Goal: Complete application form

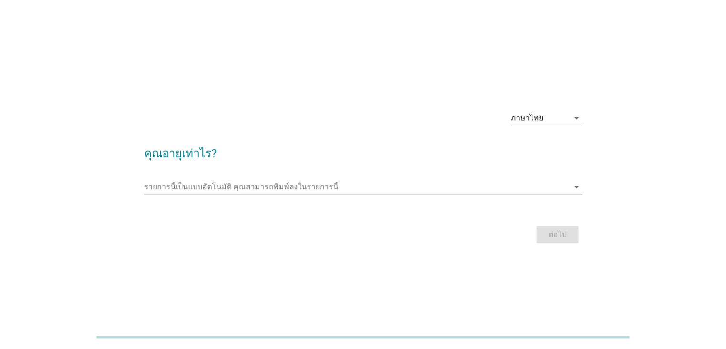
scroll to position [2723, 0]
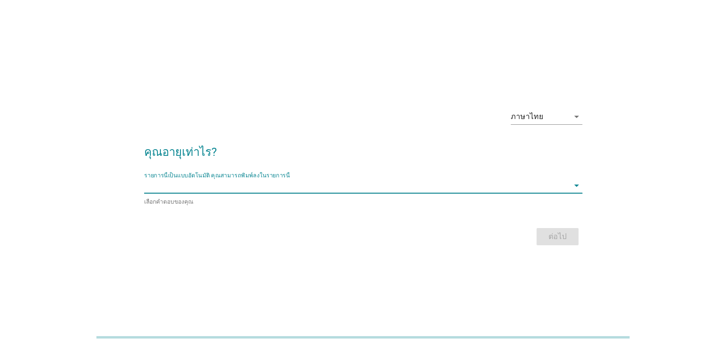
click at [183, 187] on input "รายการนี้เป็นแบบอัตโนมัติ คุณสามารถพิมพ์ลงในรายการนี้" at bounding box center [356, 185] width 425 height 15
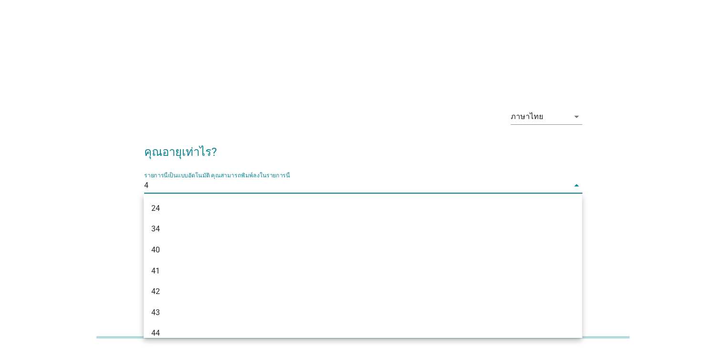
type input "42"
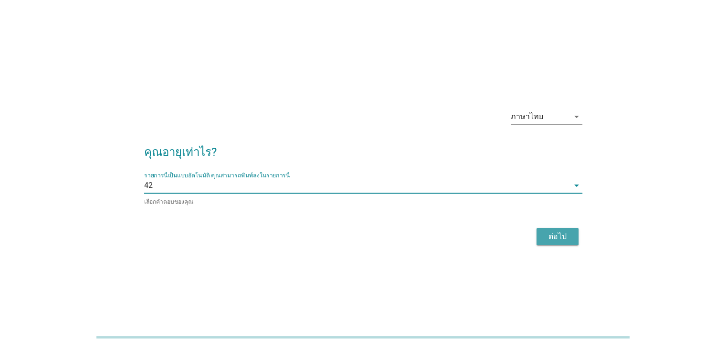
click at [563, 236] on div "ต่อไป" at bounding box center [557, 236] width 27 height 11
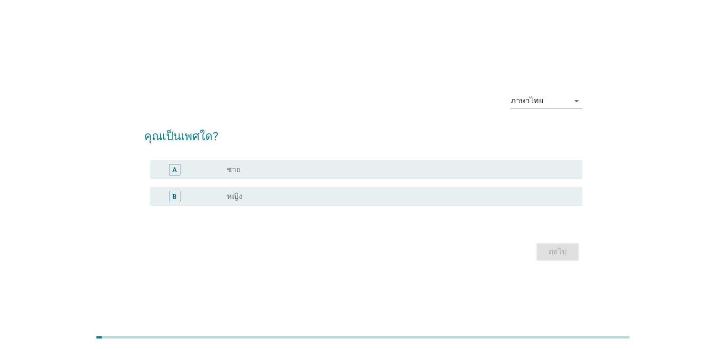
click at [245, 195] on div "radio_button_unchecked หญิง" at bounding box center [397, 196] width 340 height 10
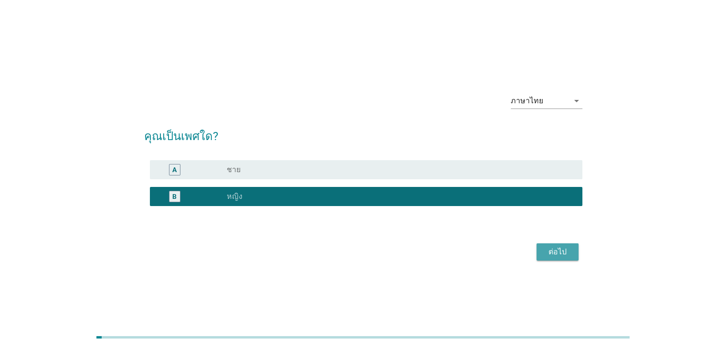
click at [546, 250] on div "ต่อไป" at bounding box center [557, 251] width 27 height 11
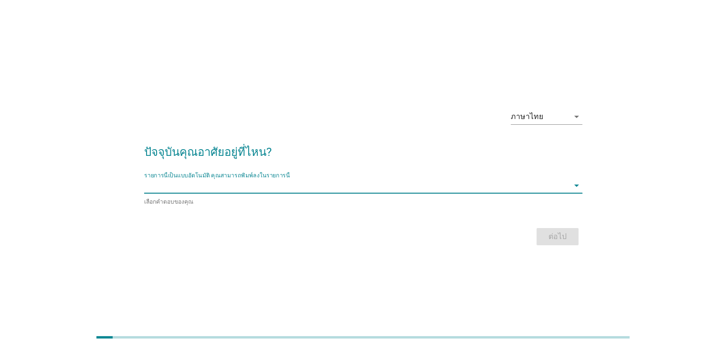
click at [244, 191] on input "รายการนี้เป็นแบบอัตโนมัติ คุณสามารถพิมพ์ลงในรายการนี้" at bounding box center [356, 185] width 425 height 15
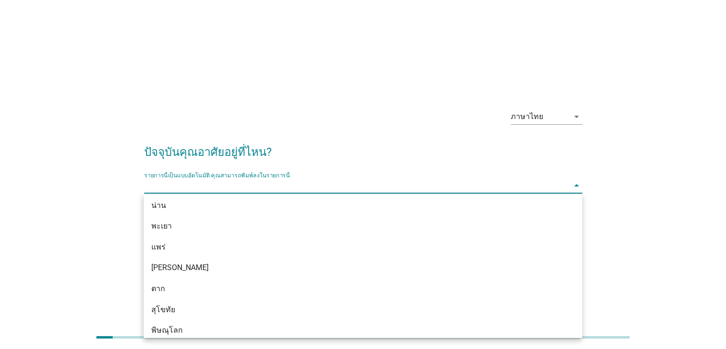
scroll to position [525, 0]
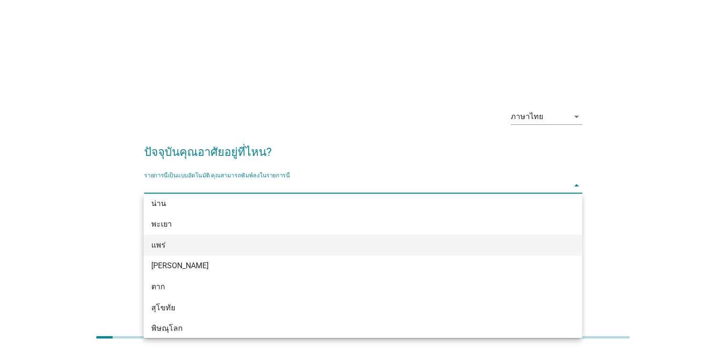
type input "d"
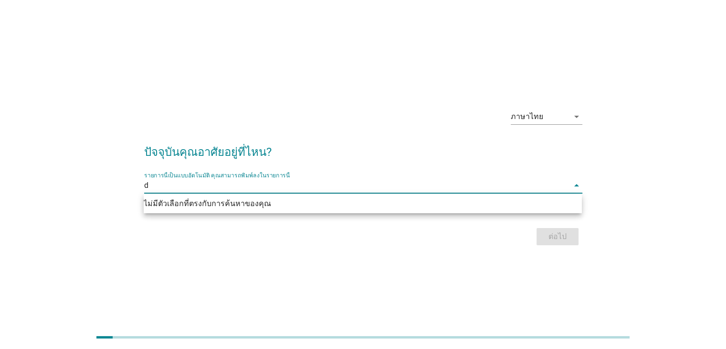
scroll to position [0, 0]
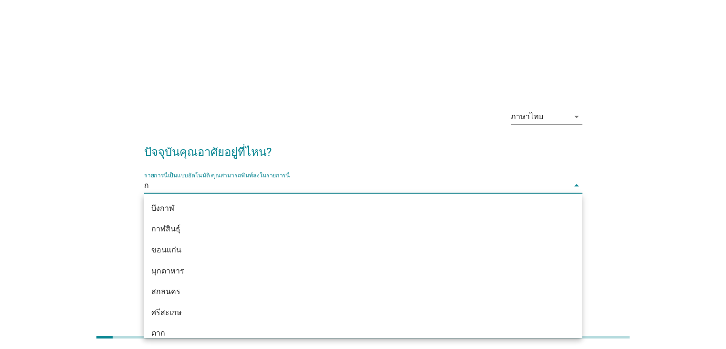
type input "กร"
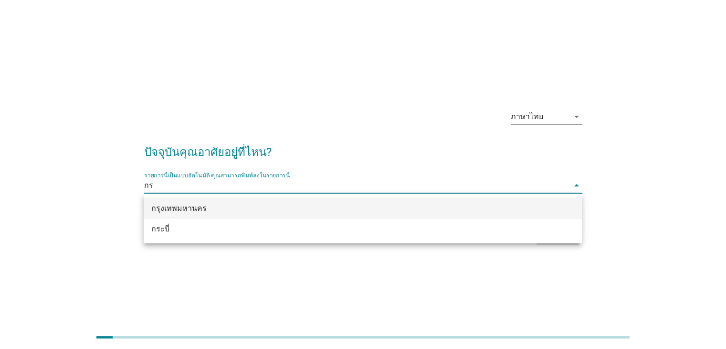
click at [176, 203] on div "กรุงเทพมหานคร" at bounding box center [345, 207] width 388 height 11
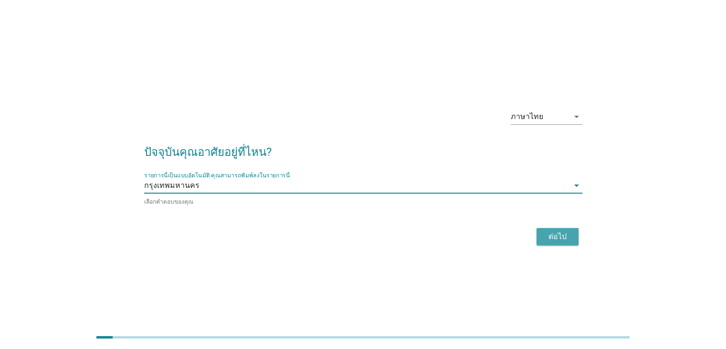
click at [561, 232] on div "ต่อไป" at bounding box center [557, 236] width 27 height 11
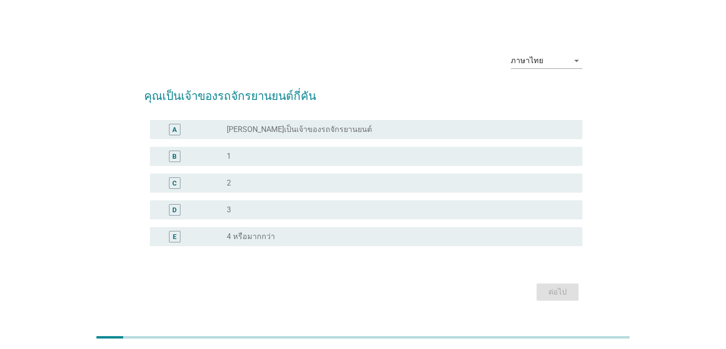
click at [254, 155] on div "radio_button_unchecked 1" at bounding box center [397, 156] width 340 height 10
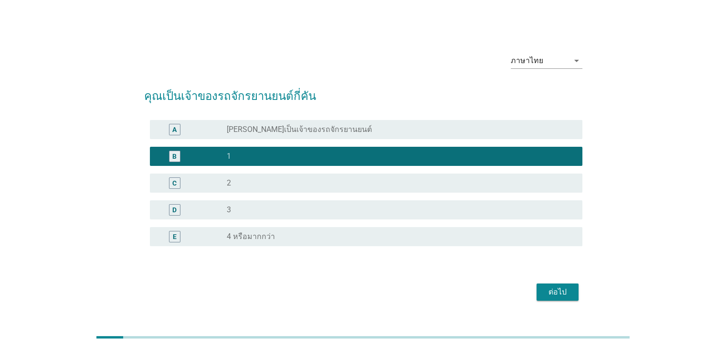
click at [565, 294] on div "ต่อไป" at bounding box center [557, 291] width 27 height 11
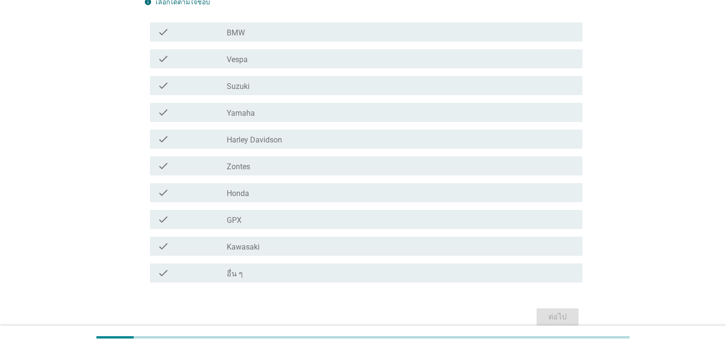
scroll to position [153, 0]
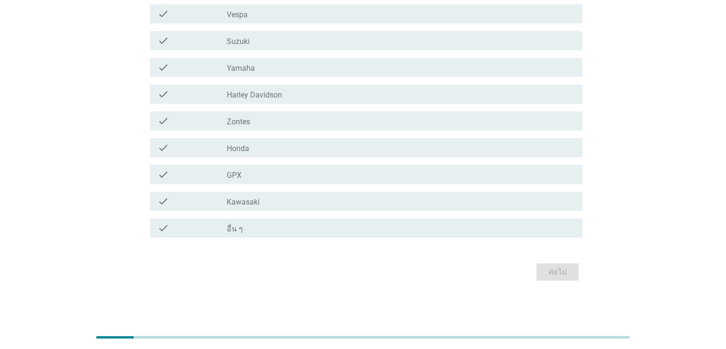
drag, startPoint x: 132, startPoint y: 338, endPoint x: 123, endPoint y: 336, distance: 9.8
click at [123, 336] on div at bounding box center [362, 337] width 533 height 16
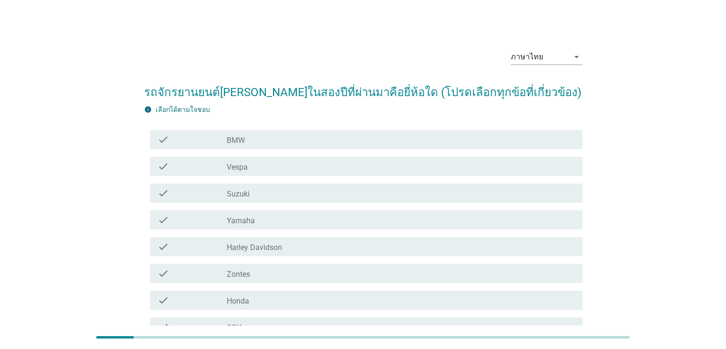
scroll to position [0, 0]
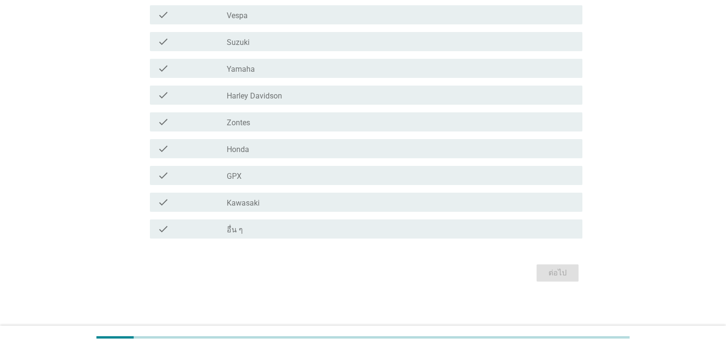
scroll to position [153, 0]
click at [254, 228] on div "check_box_outline_blank อื่น ๆ" at bounding box center [401, 227] width 348 height 11
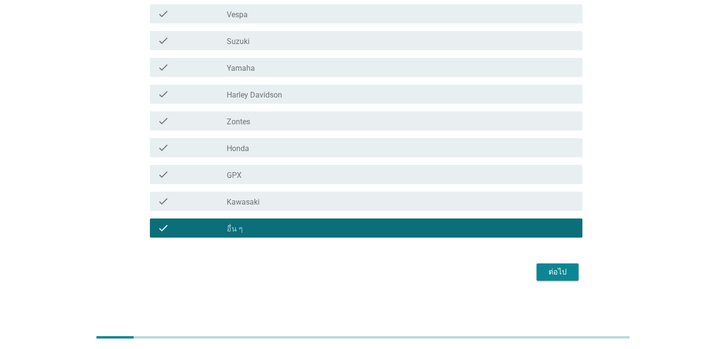
click at [558, 266] on div "ต่อไป" at bounding box center [557, 271] width 27 height 11
